Goal: Navigation & Orientation: Find specific page/section

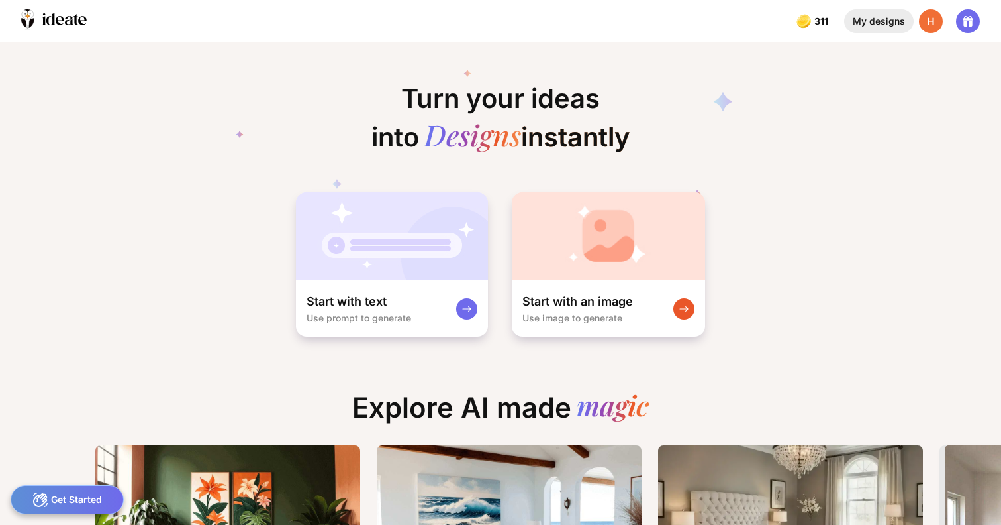
click at [872, 28] on div "My designs" at bounding box center [880, 21] width 70 height 24
